Goal: Transaction & Acquisition: Purchase product/service

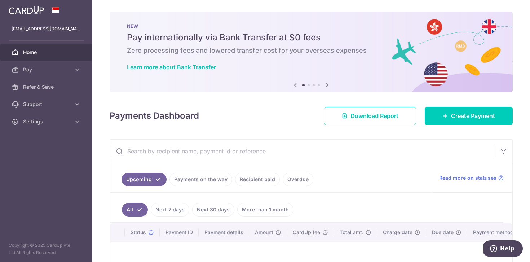
scroll to position [88, 0]
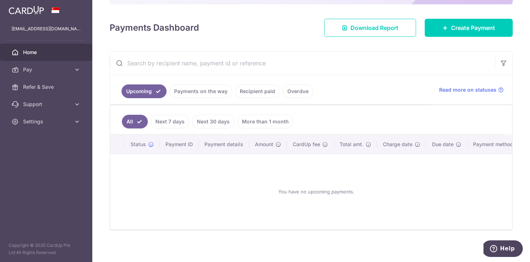
click at [256, 90] on link "Recipient paid" at bounding box center [257, 91] width 45 height 14
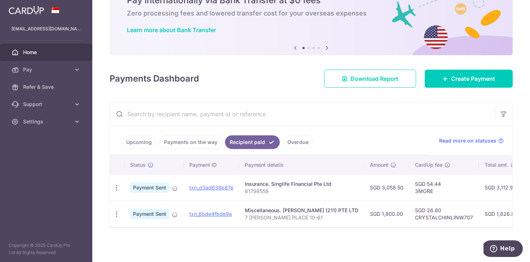
scroll to position [34, 0]
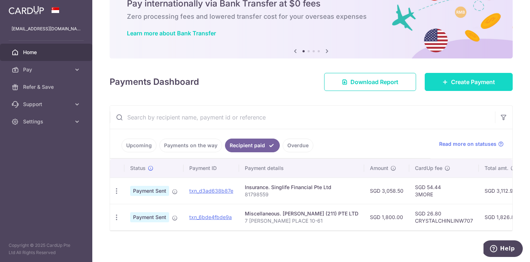
click at [459, 79] on span "Create Payment" at bounding box center [473, 82] width 44 height 9
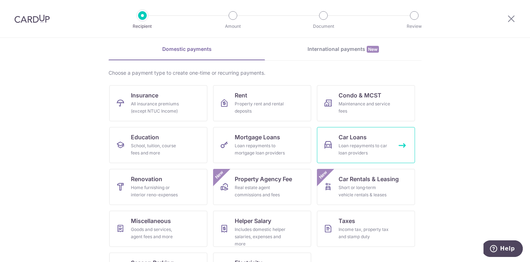
scroll to position [61, 0]
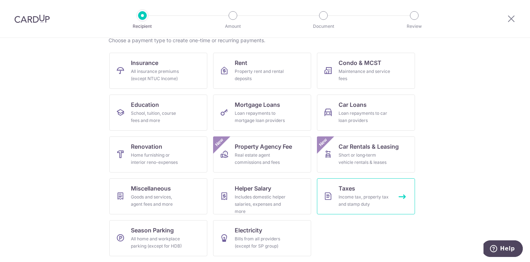
click at [351, 193] on link "Taxes Income tax, property tax and stamp duty" at bounding box center [366, 196] width 98 height 36
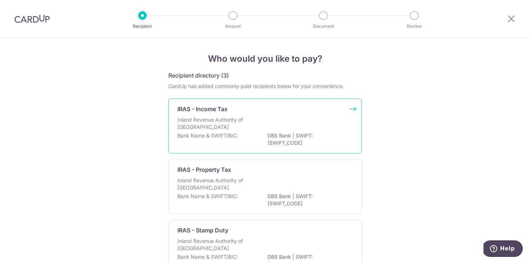
click at [254, 112] on div "IRAS - Income Tax" at bounding box center [260, 109] width 167 height 9
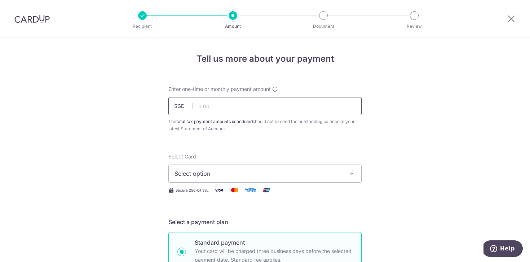
click at [254, 112] on input "text" at bounding box center [264, 106] width 193 height 18
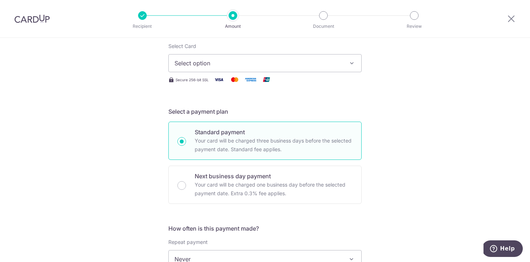
scroll to position [107, 0]
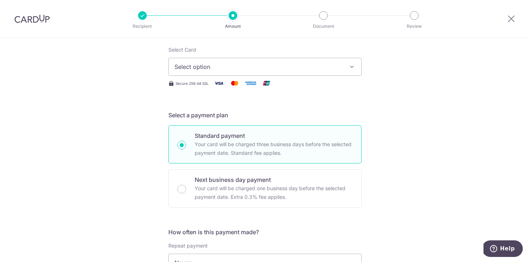
click at [248, 73] on button "Select option" at bounding box center [264, 67] width 193 height 18
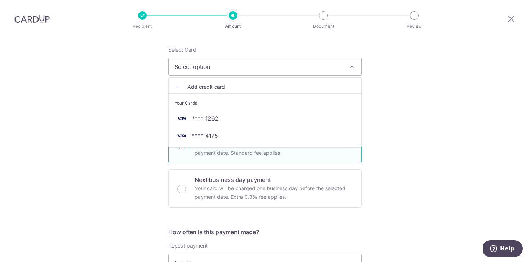
click at [390, 143] on div "Tell us more about your payment Enter one-time or monthly payment amount SGD Th…" at bounding box center [265, 266] width 530 height 670
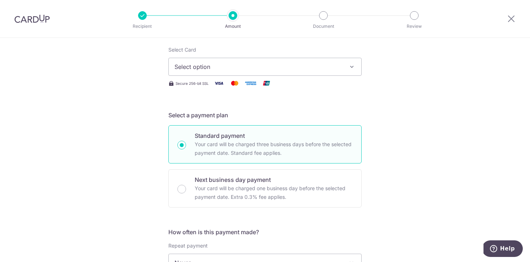
scroll to position [0, 0]
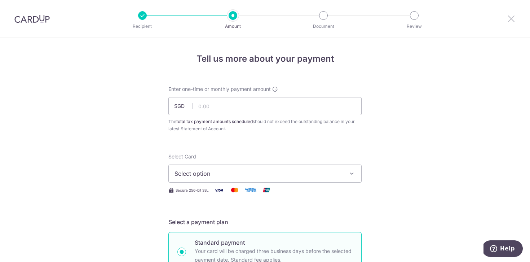
click at [514, 22] on icon at bounding box center [511, 18] width 9 height 9
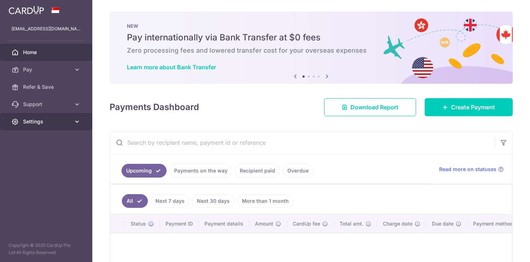
click at [49, 122] on span "Settings" at bounding box center [47, 121] width 48 height 7
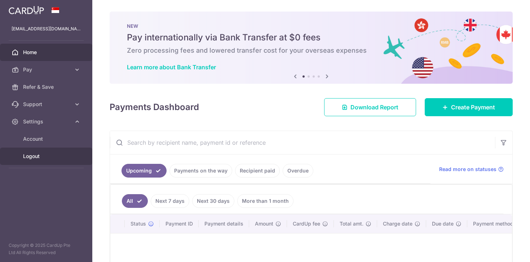
click at [46, 158] on span "Logout" at bounding box center [47, 156] width 48 height 7
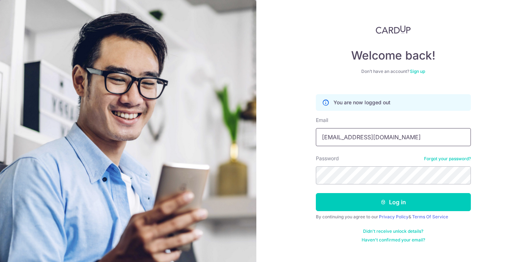
click at [366, 132] on input "teamgohwarren@gmail.com" at bounding box center [393, 137] width 155 height 18
type input "[EMAIL_ADDRESS][DOMAIN_NAME]"
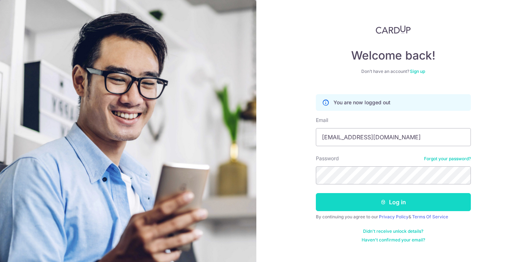
click at [355, 196] on button "Log in" at bounding box center [393, 202] width 155 height 18
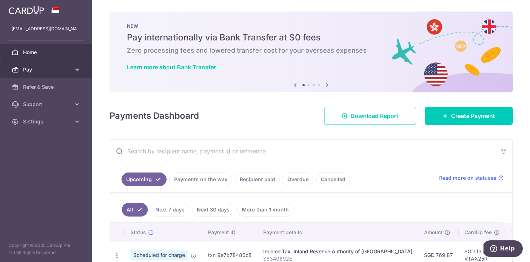
click at [65, 73] on link "Pay" at bounding box center [46, 69] width 92 height 17
